Goal: Find contact information: Find contact information

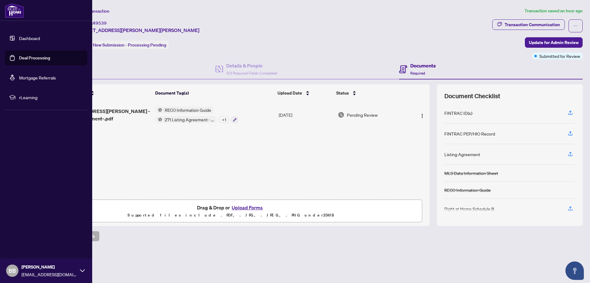
click at [19, 35] on link "Dashboard" at bounding box center [29, 38] width 21 height 6
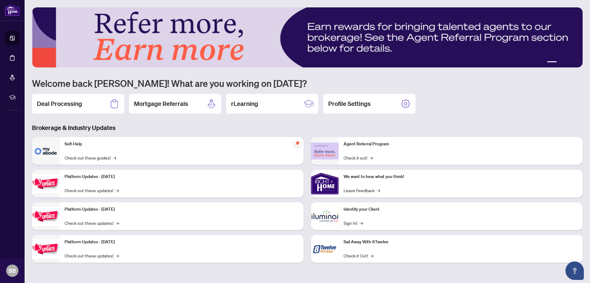
click at [511, 98] on div "Deal Processing Mortgage Referrals rLearning Profile Settings" at bounding box center [307, 104] width 551 height 20
click at [88, 108] on div "Deal Processing" at bounding box center [78, 104] width 92 height 20
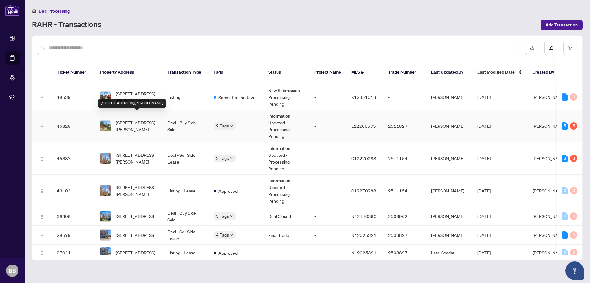
click at [131, 119] on span "[STREET_ADDRESS][PERSON_NAME]" at bounding box center [137, 126] width 42 height 14
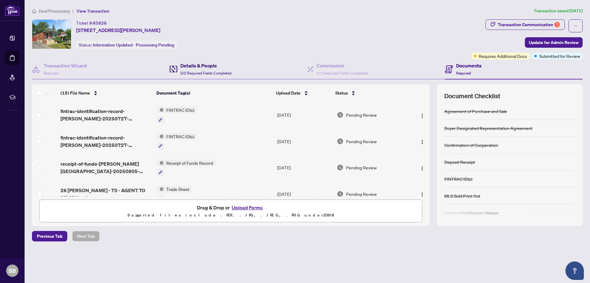
click at [215, 67] on h4 "Details & People" at bounding box center [205, 65] width 51 height 7
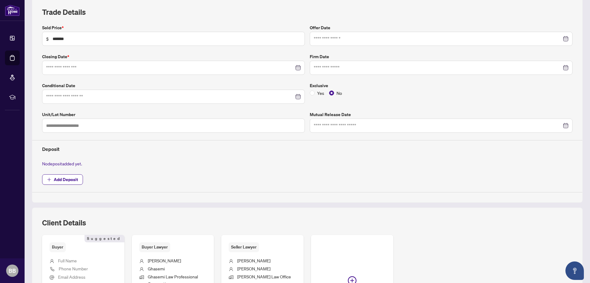
scroll to position [130, 0]
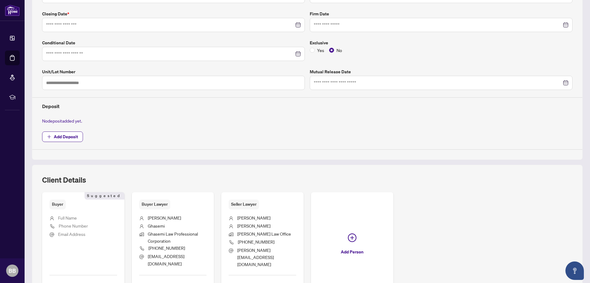
type input "**********"
drag, startPoint x: 249, startPoint y: 218, endPoint x: 235, endPoint y: 218, distance: 14.1
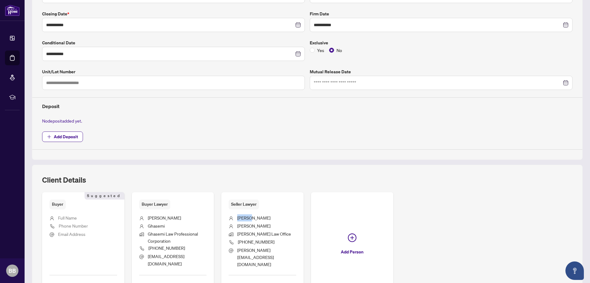
click at [235, 218] on li "[PERSON_NAME]" at bounding box center [263, 218] width 68 height 8
drag, startPoint x: 242, startPoint y: 218, endPoint x: 268, endPoint y: 229, distance: 28.1
click at [268, 229] on li "[PERSON_NAME]" at bounding box center [263, 226] width 68 height 8
drag, startPoint x: 280, startPoint y: 251, endPoint x: 234, endPoint y: 218, distance: 56.5
click at [234, 218] on ul "[PERSON_NAME] [PERSON_NAME] Law Office [PHONE_NUMBER] [PERSON_NAME][EMAIL_ADDRE…" at bounding box center [263, 239] width 68 height 61
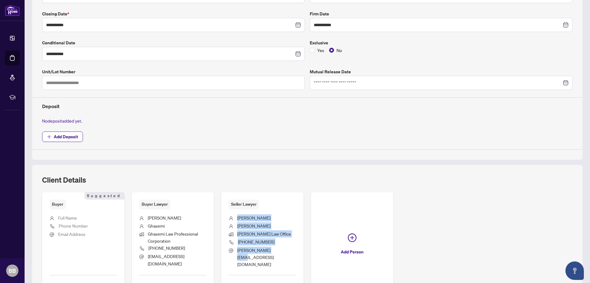
copy ul "[PERSON_NAME] [PERSON_NAME] Law Office [PHONE_NUMBER] [PERSON_NAME][EMAIL_ADDRE…"
click at [453, 231] on div "Buyer Suggested Full Name Phone Number Email Address Add Details Suggested Buye…" at bounding box center [307, 245] width 531 height 106
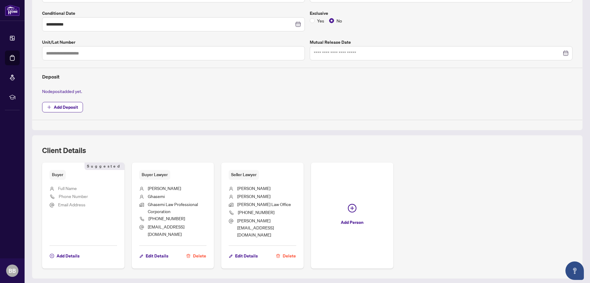
scroll to position [192, 0]
